Goal: Information Seeking & Learning: Learn about a topic

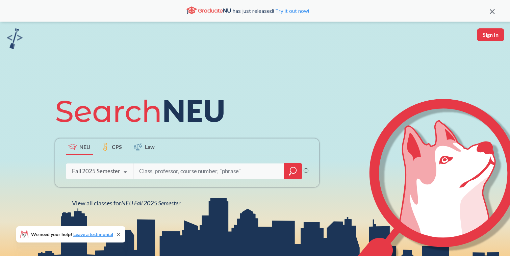
click at [208, 167] on input "search" at bounding box center [208, 171] width 140 height 14
click at [193, 169] on input "search" at bounding box center [208, 171] width 140 height 14
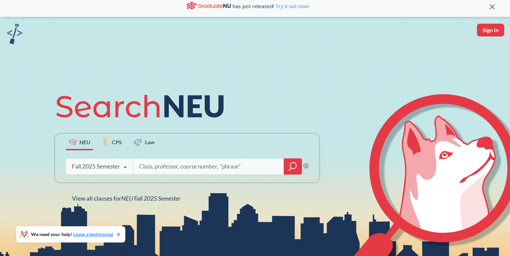
scroll to position [6, 0]
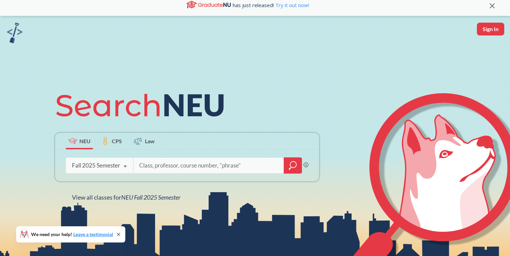
click at [292, 164] on icon "magnifying glass" at bounding box center [293, 165] width 8 height 9
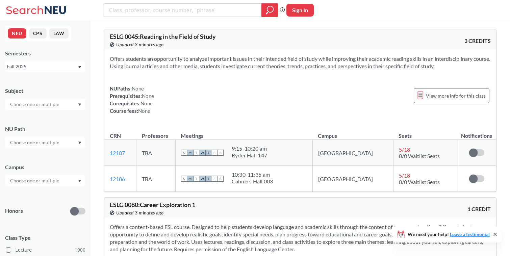
scroll to position [33, 0]
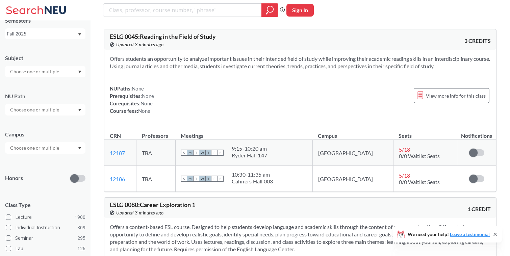
click at [61, 106] on div at bounding box center [45, 109] width 80 height 11
click at [64, 136] on div "Difference/Diversity ( 114 )" at bounding box center [47, 135] width 76 height 7
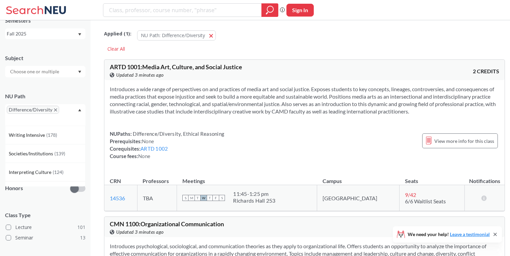
click at [125, 130] on div "Introduces a wide range of perspectives on and practices of media art and socia…" at bounding box center [304, 125] width 400 height 90
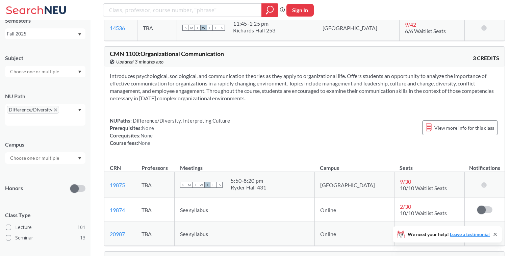
click at [202, 124] on span "Difference/Diversity, Interpreting Culture" at bounding box center [181, 120] width 98 height 6
copy span "Interpreting"
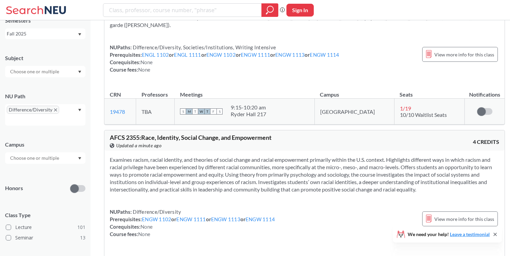
scroll to position [11819, 0]
